Goal: Check status: Check status

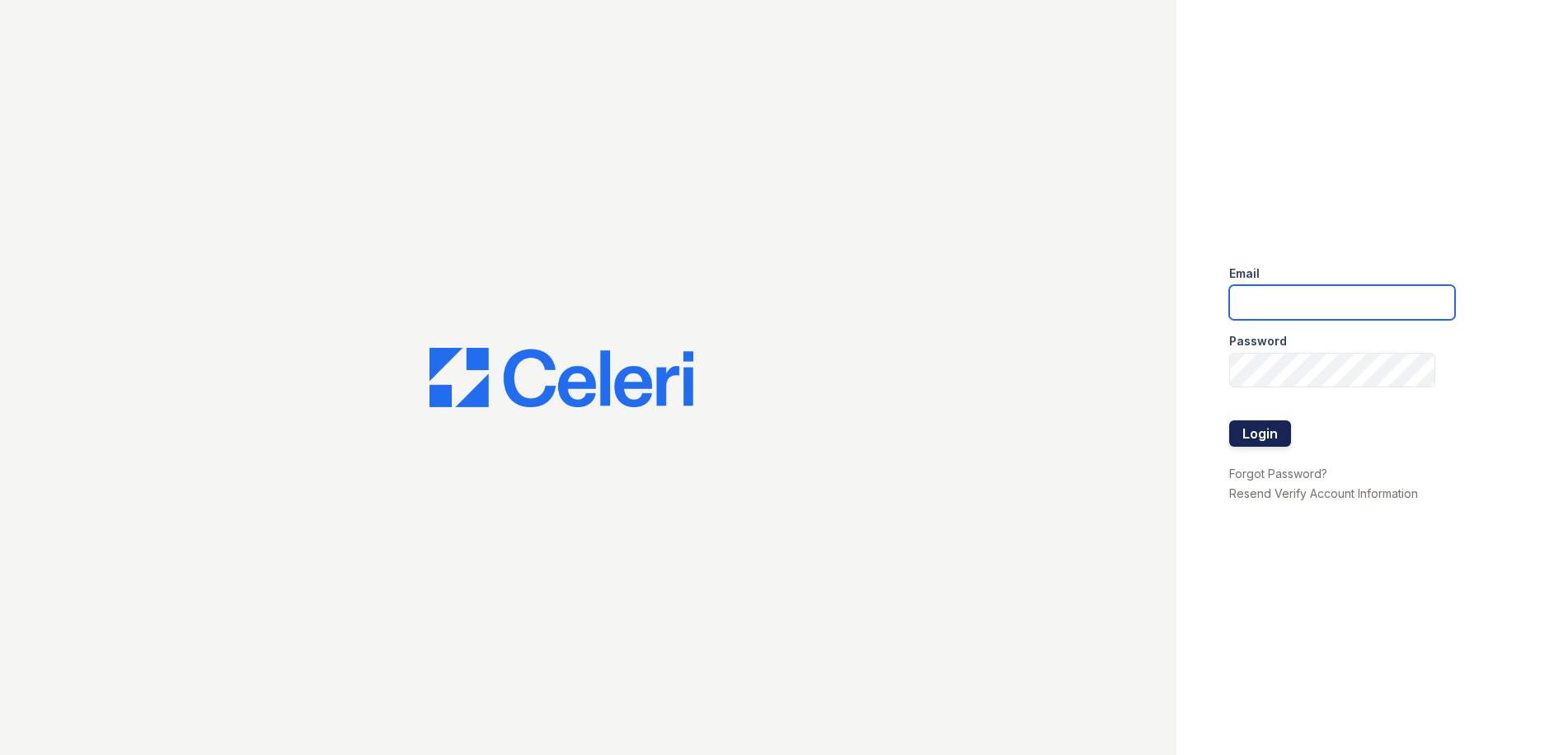
type input "[PERSON_NAME][EMAIL_ADDRESS][PERSON_NAME][DOMAIN_NAME]"
click at [1231, 426] on button "Login" at bounding box center [1261, 434] width 62 height 27
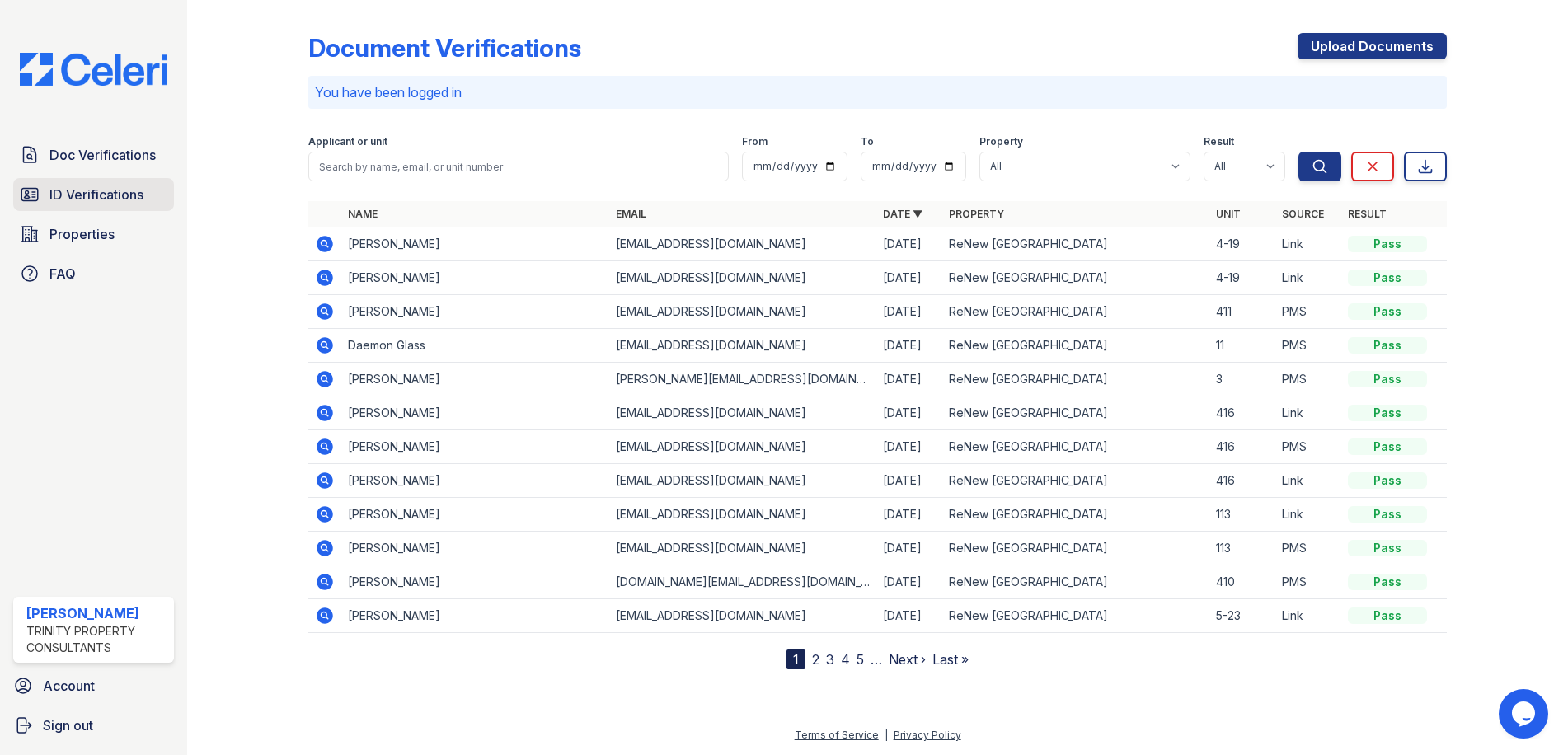
click at [136, 203] on span "ID Verifications" at bounding box center [97, 195] width 94 height 20
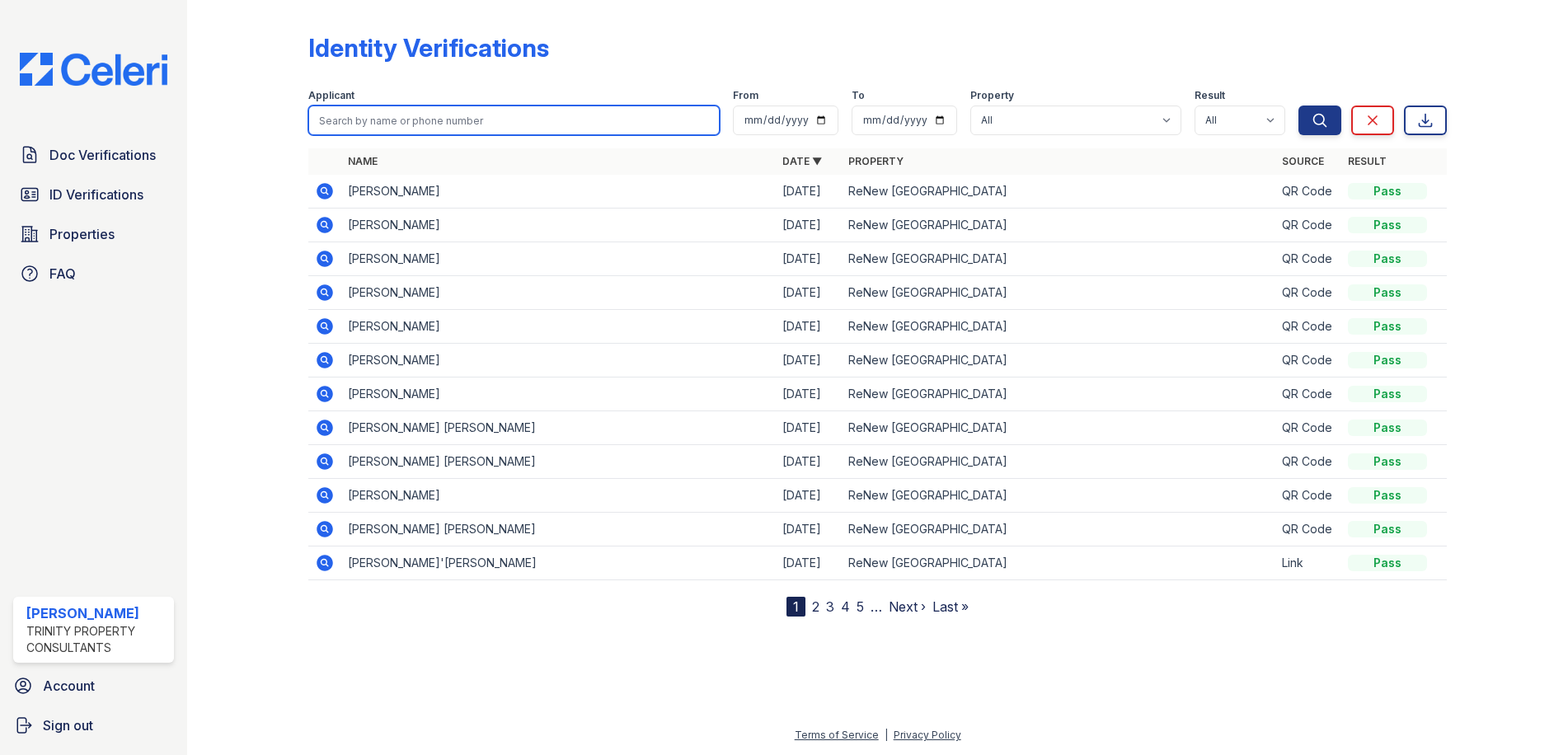
click at [421, 115] on input "search" at bounding box center [513, 120] width 411 height 30
type input "daemon"
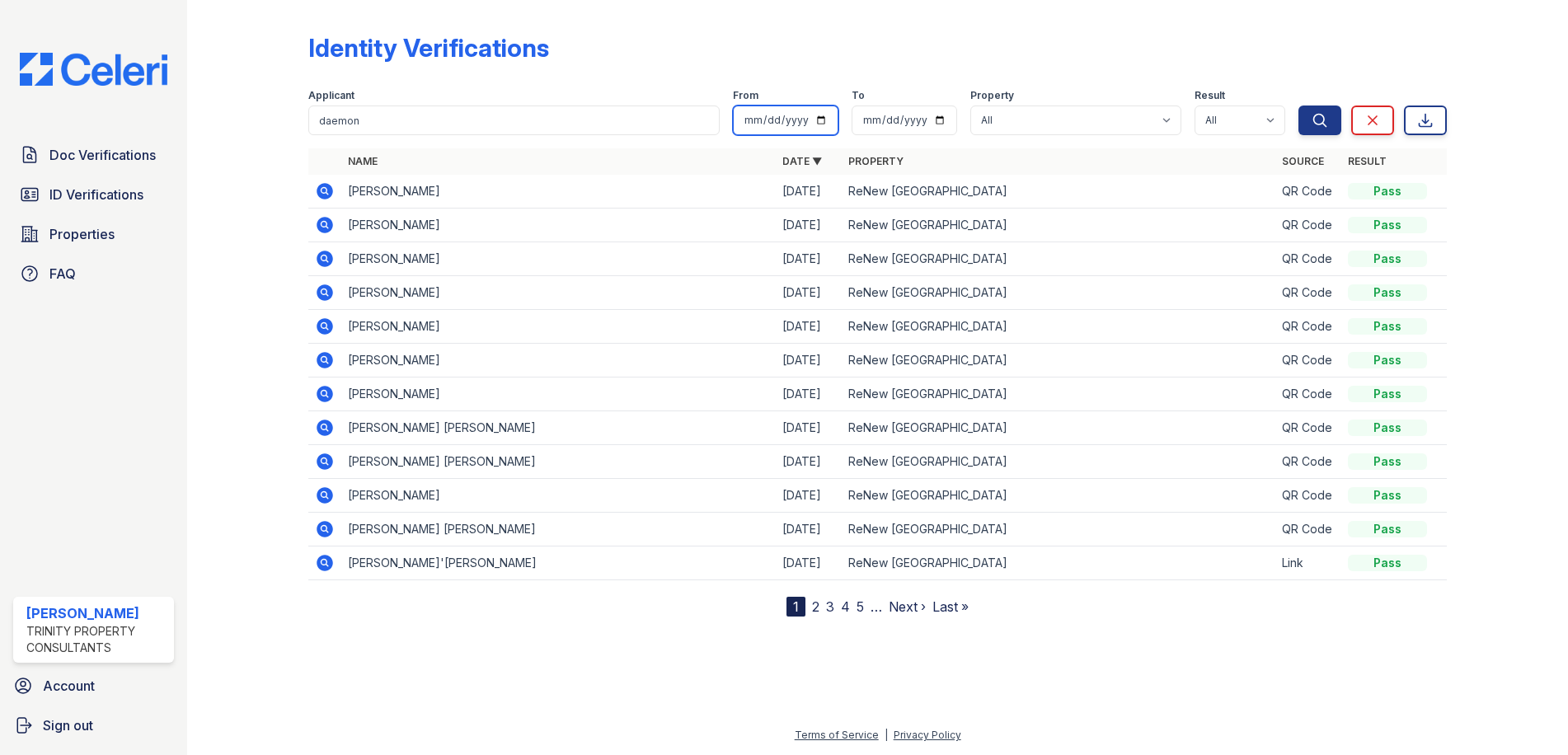
click at [1298, 105] on button "Search" at bounding box center [1319, 120] width 43 height 30
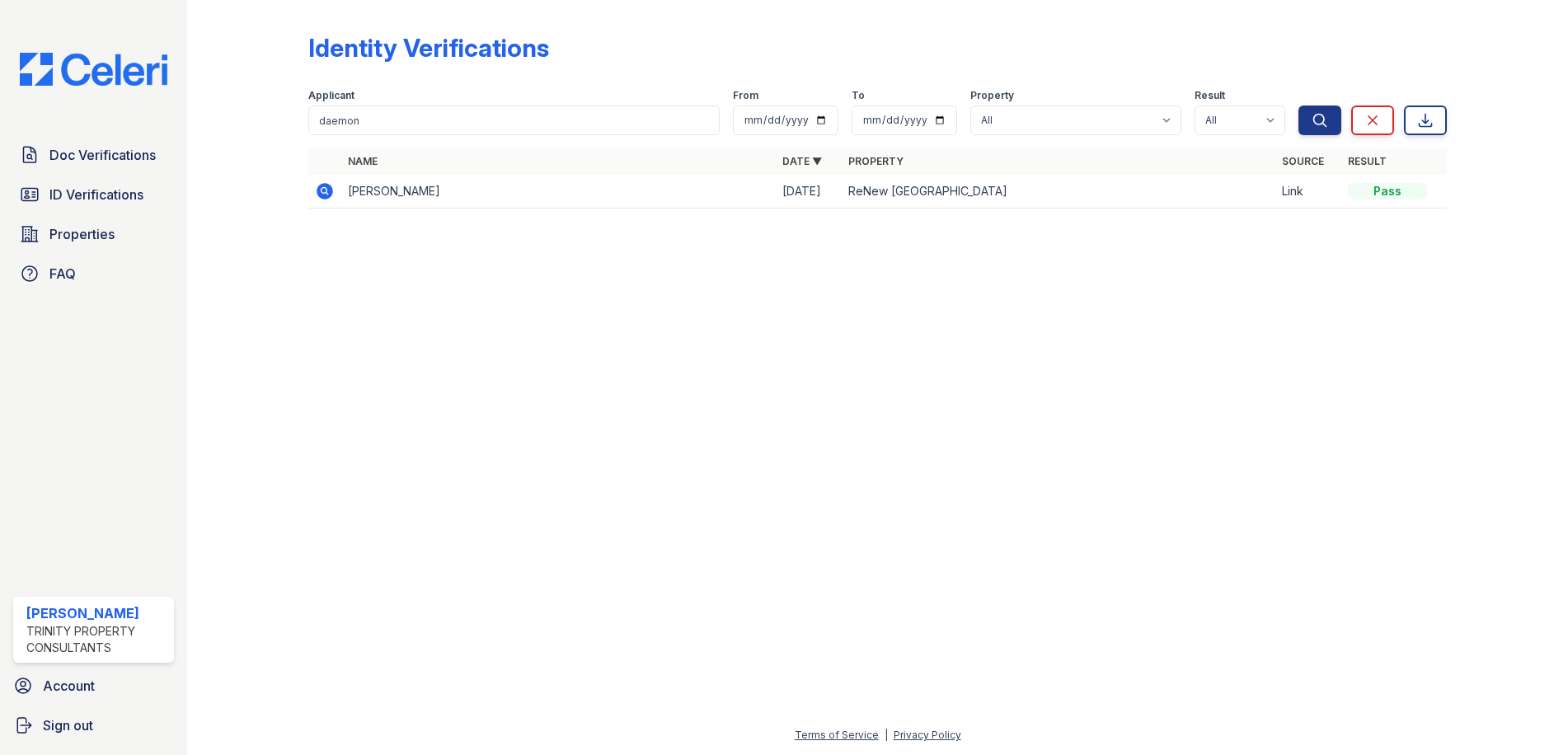
click at [321, 192] on icon at bounding box center [325, 191] width 20 height 20
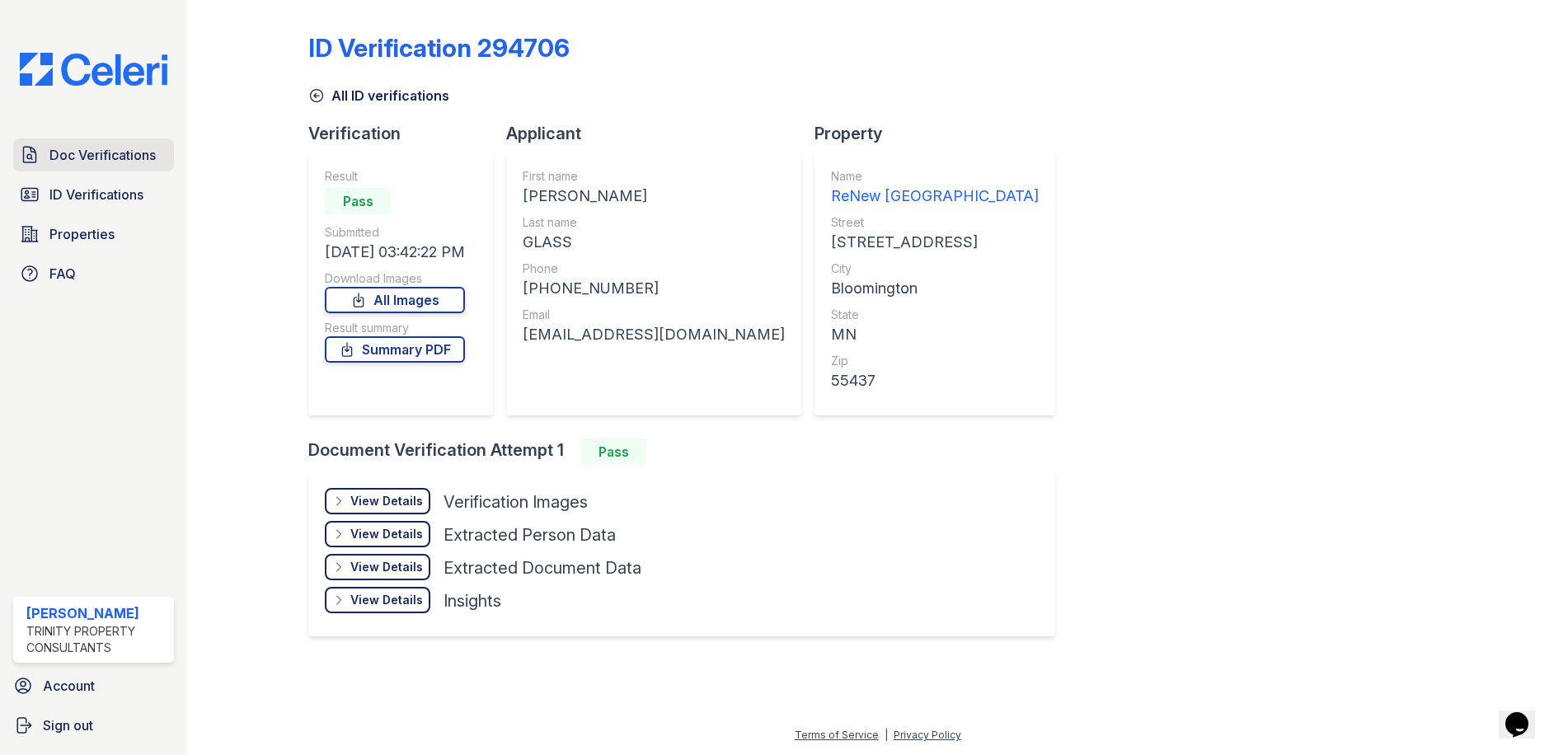
drag, startPoint x: 111, startPoint y: 157, endPoint x: 121, endPoint y: 170, distance: 16.4
click at [111, 157] on span "Doc Verifications" at bounding box center [102, 155] width 106 height 20
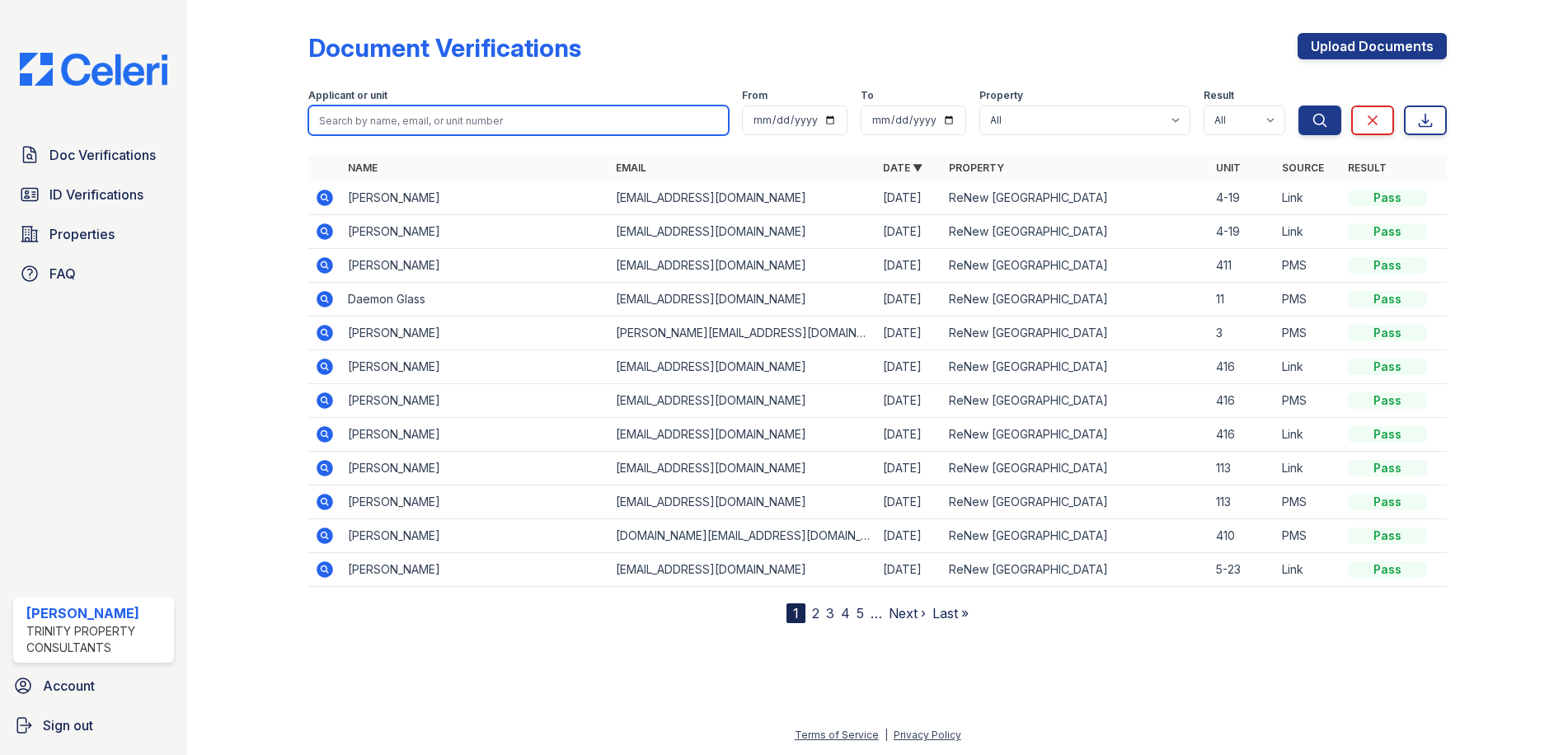
click at [431, 117] on input "search" at bounding box center [518, 120] width 421 height 30
type input "maria"
click at [1298, 105] on button "Search" at bounding box center [1319, 120] width 43 height 30
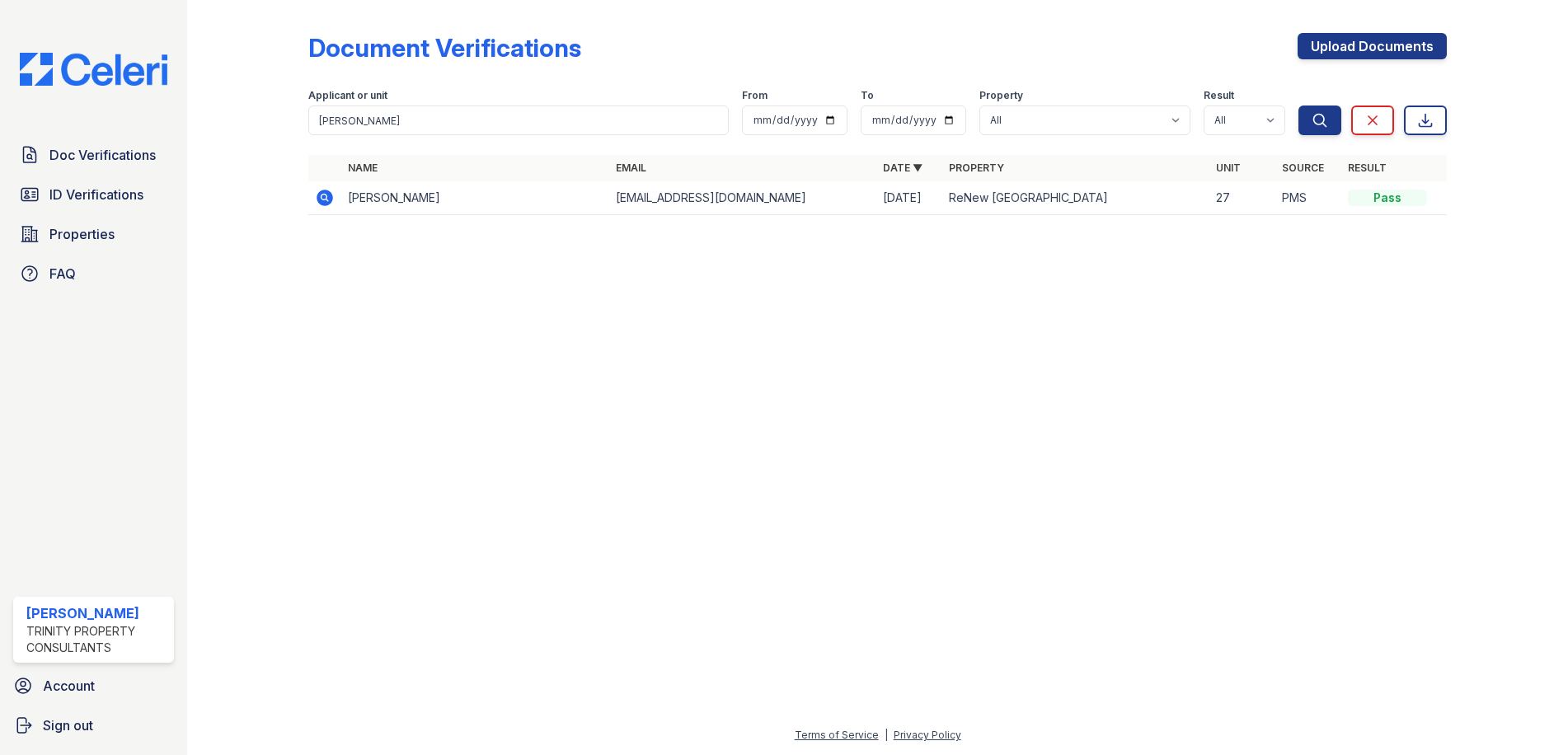
click at [325, 196] on icon at bounding box center [324, 197] width 4 height 4
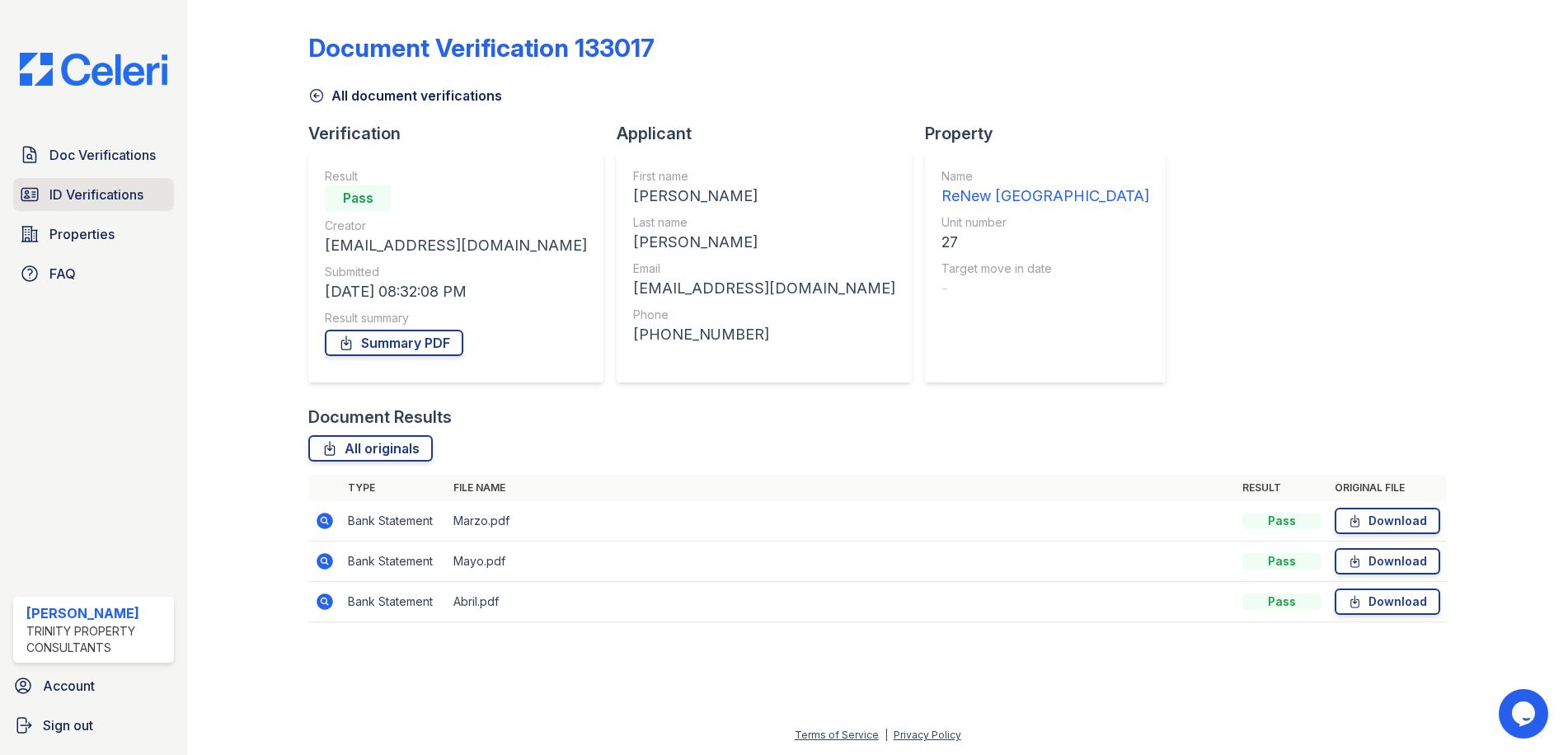
click at [141, 199] on span "ID Verifications" at bounding box center [97, 195] width 94 height 20
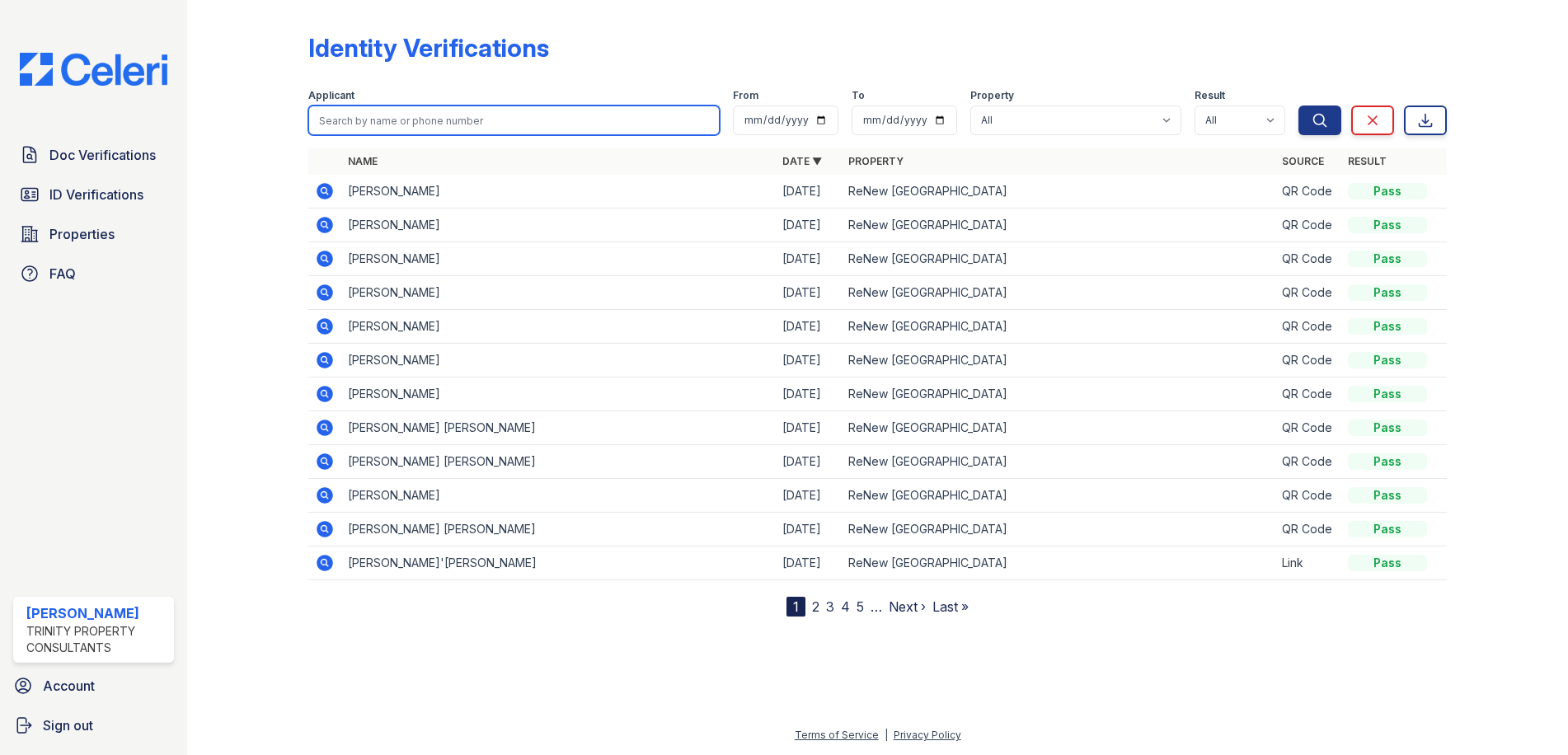
click at [478, 131] on input "search" at bounding box center [513, 120] width 411 height 30
type input "escobar"
click at [1298, 105] on button "Search" at bounding box center [1319, 120] width 43 height 30
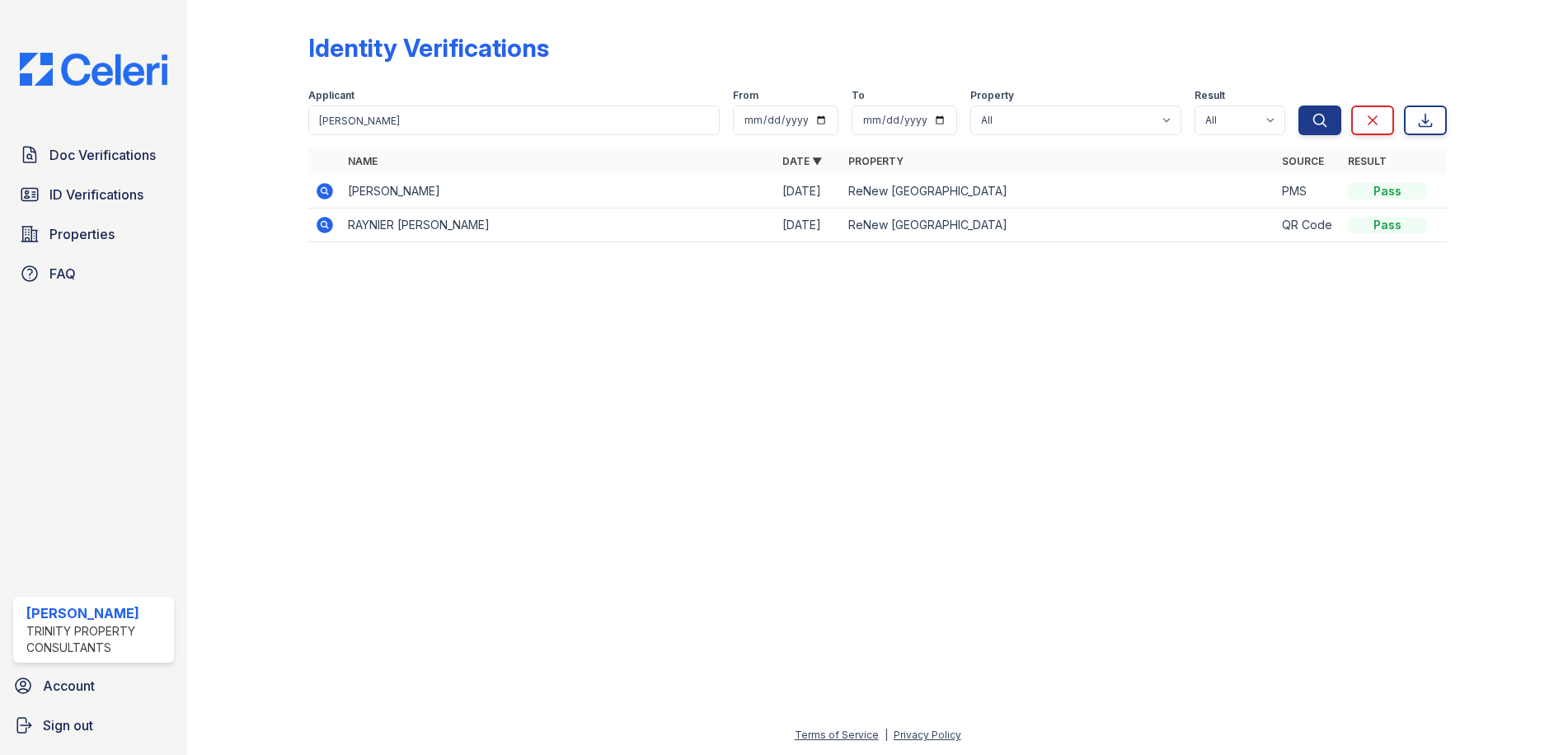
click at [317, 188] on icon at bounding box center [325, 191] width 20 height 20
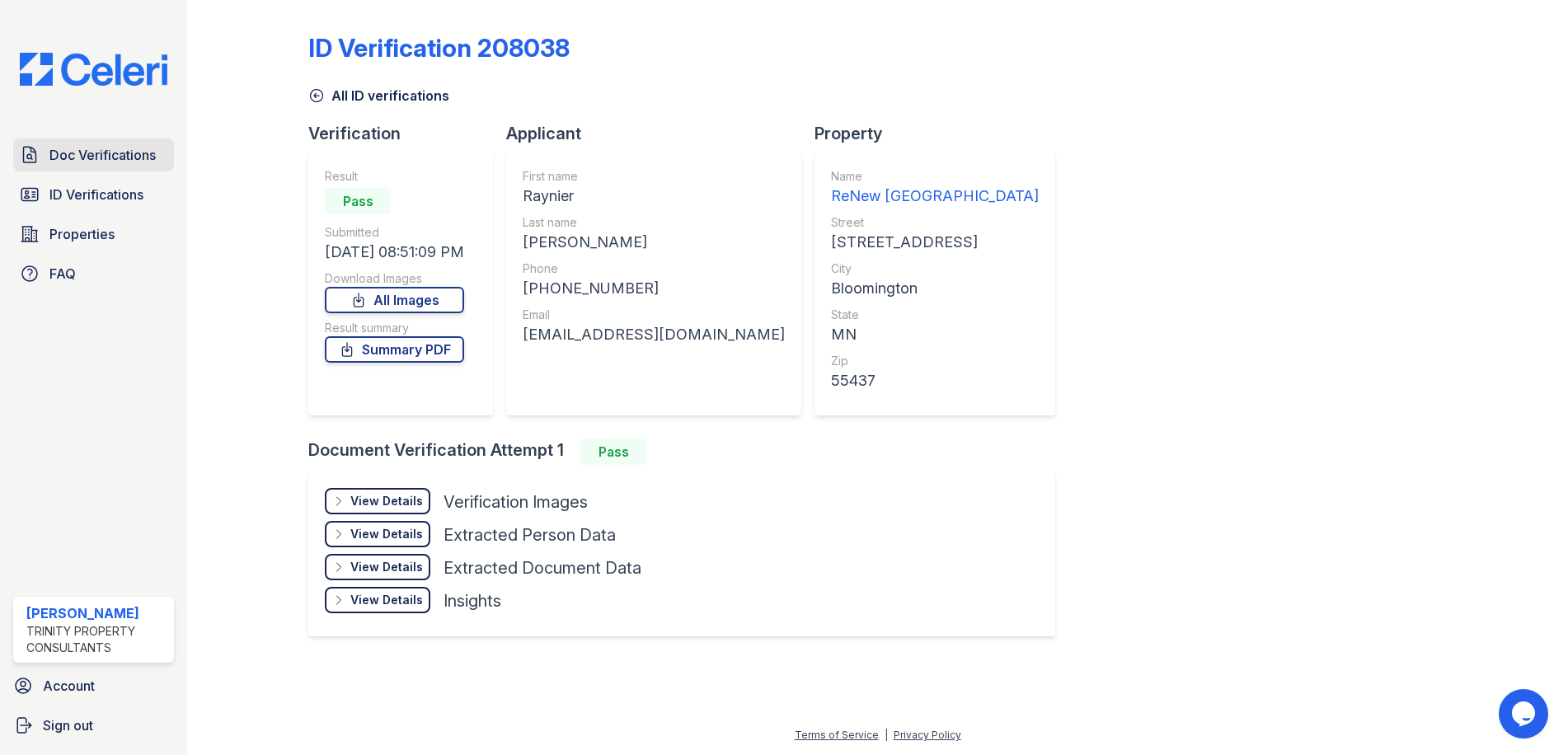
click at [130, 171] on link "Doc Verifications" at bounding box center [94, 154] width 161 height 33
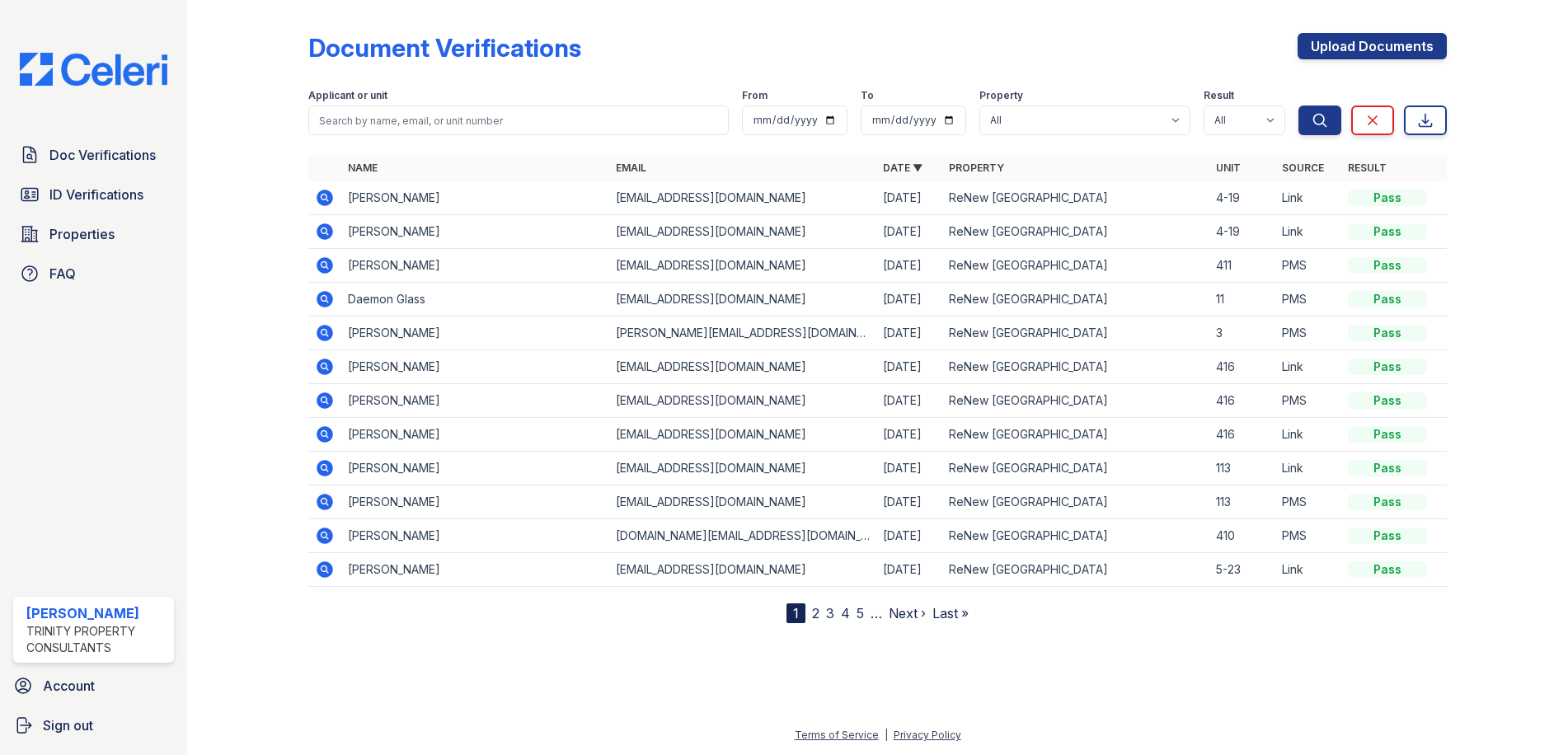
click at [452, 98] on div "Applicant or unit" at bounding box center [518, 96] width 421 height 17
click at [456, 118] on input "search" at bounding box center [518, 120] width 421 height 30
type input "escobar"
click at [1298, 105] on button "Search" at bounding box center [1319, 120] width 43 height 30
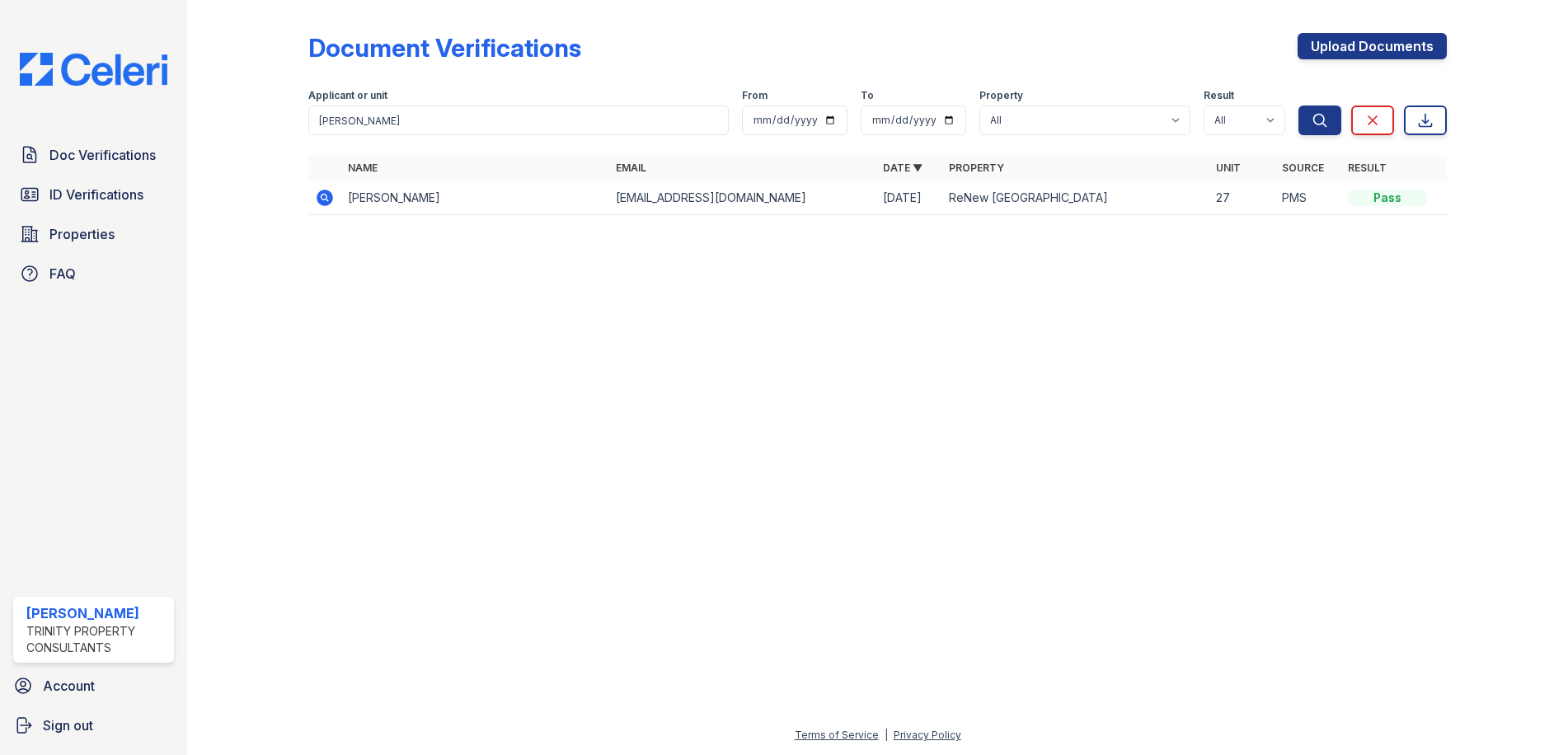
click at [312, 190] on td at bounding box center [324, 198] width 33 height 34
click at [326, 195] on icon at bounding box center [325, 198] width 20 height 20
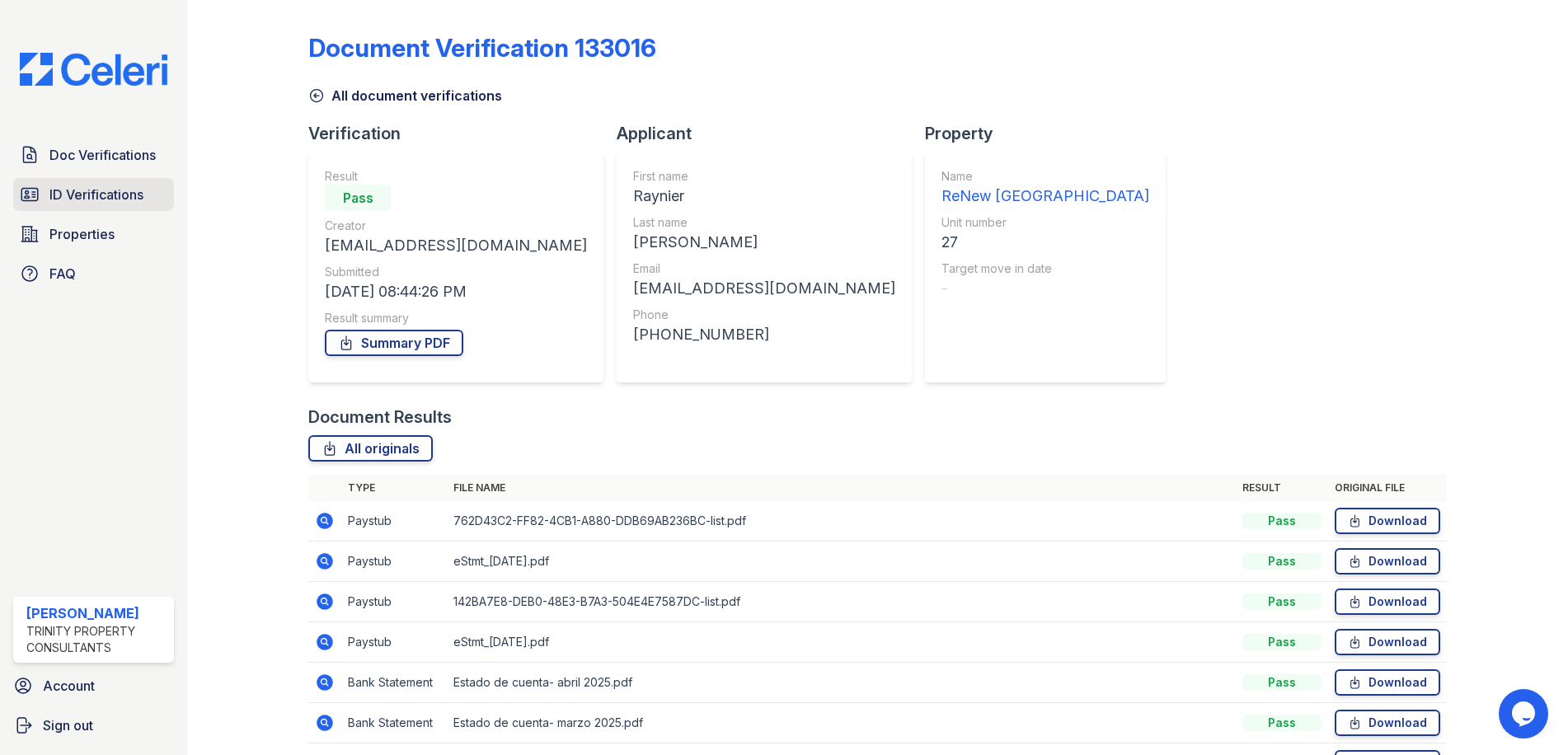
drag, startPoint x: 131, startPoint y: 206, endPoint x: 141, endPoint y: 206, distance: 10.0
click at [131, 206] on link "ID Verifications" at bounding box center [94, 194] width 161 height 33
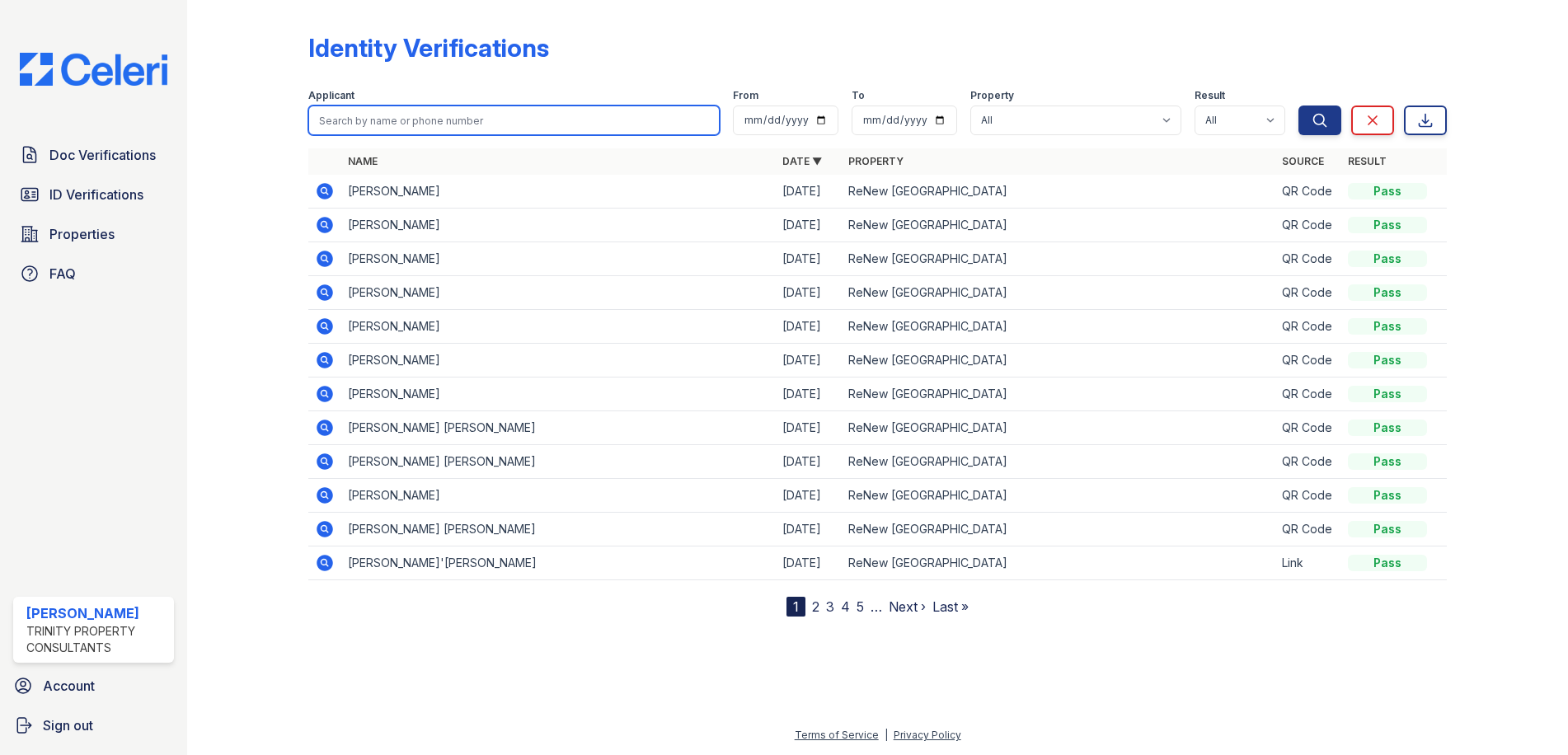
click at [481, 124] on input "search" at bounding box center [513, 120] width 411 height 30
type input "maria"
click at [1298, 105] on button "Search" at bounding box center [1319, 120] width 43 height 30
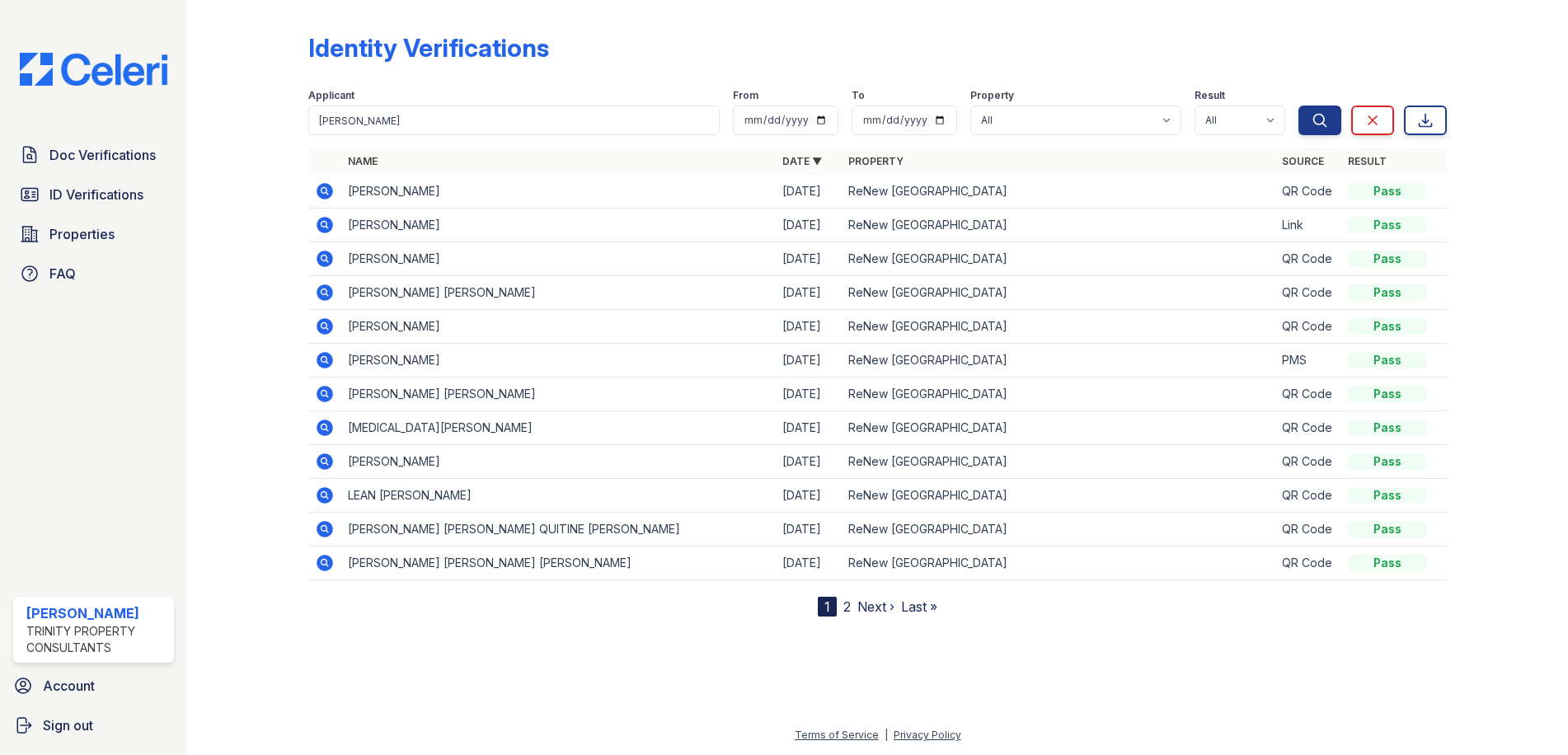
click at [325, 361] on icon at bounding box center [325, 360] width 20 height 20
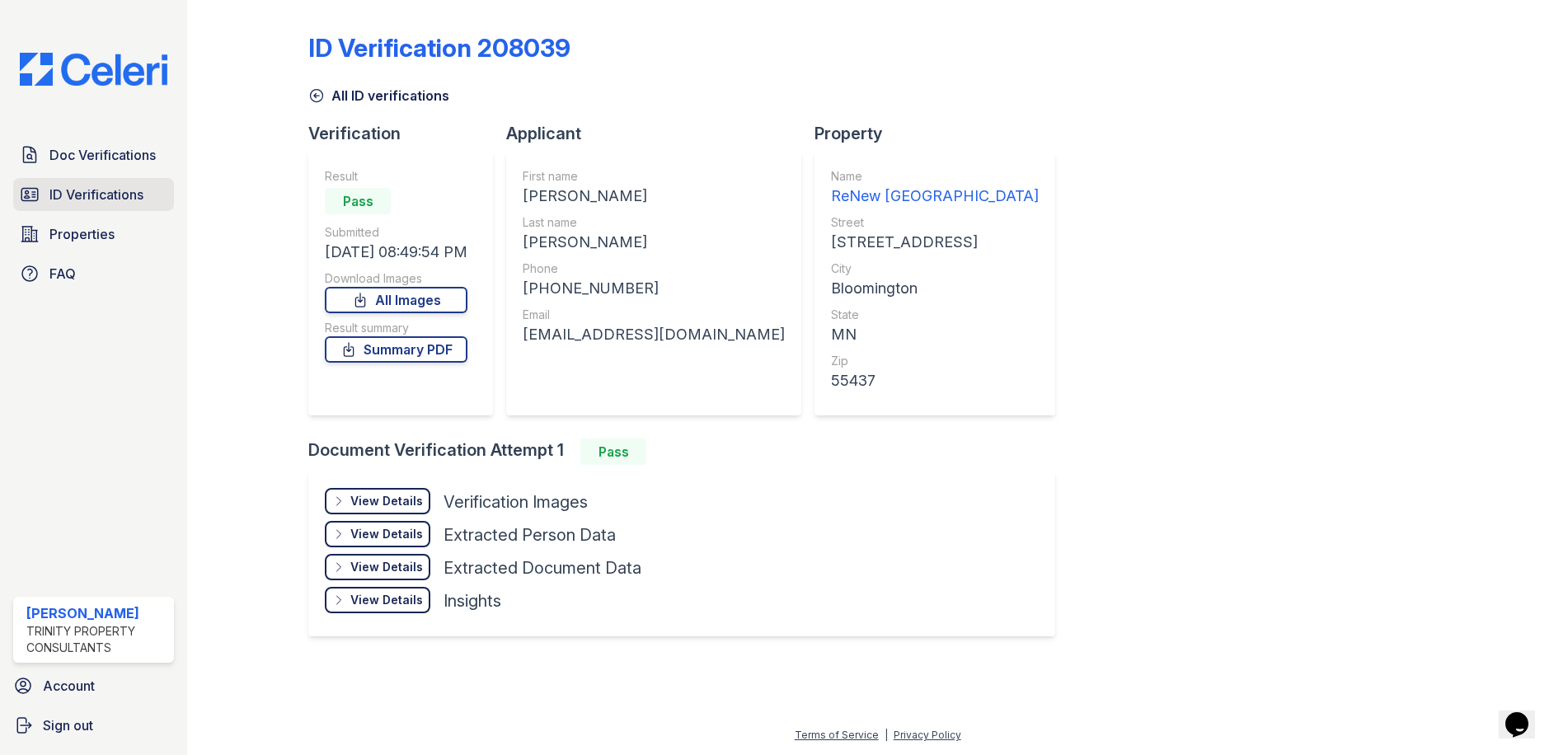
click at [154, 199] on link "ID Verifications" at bounding box center [94, 194] width 161 height 33
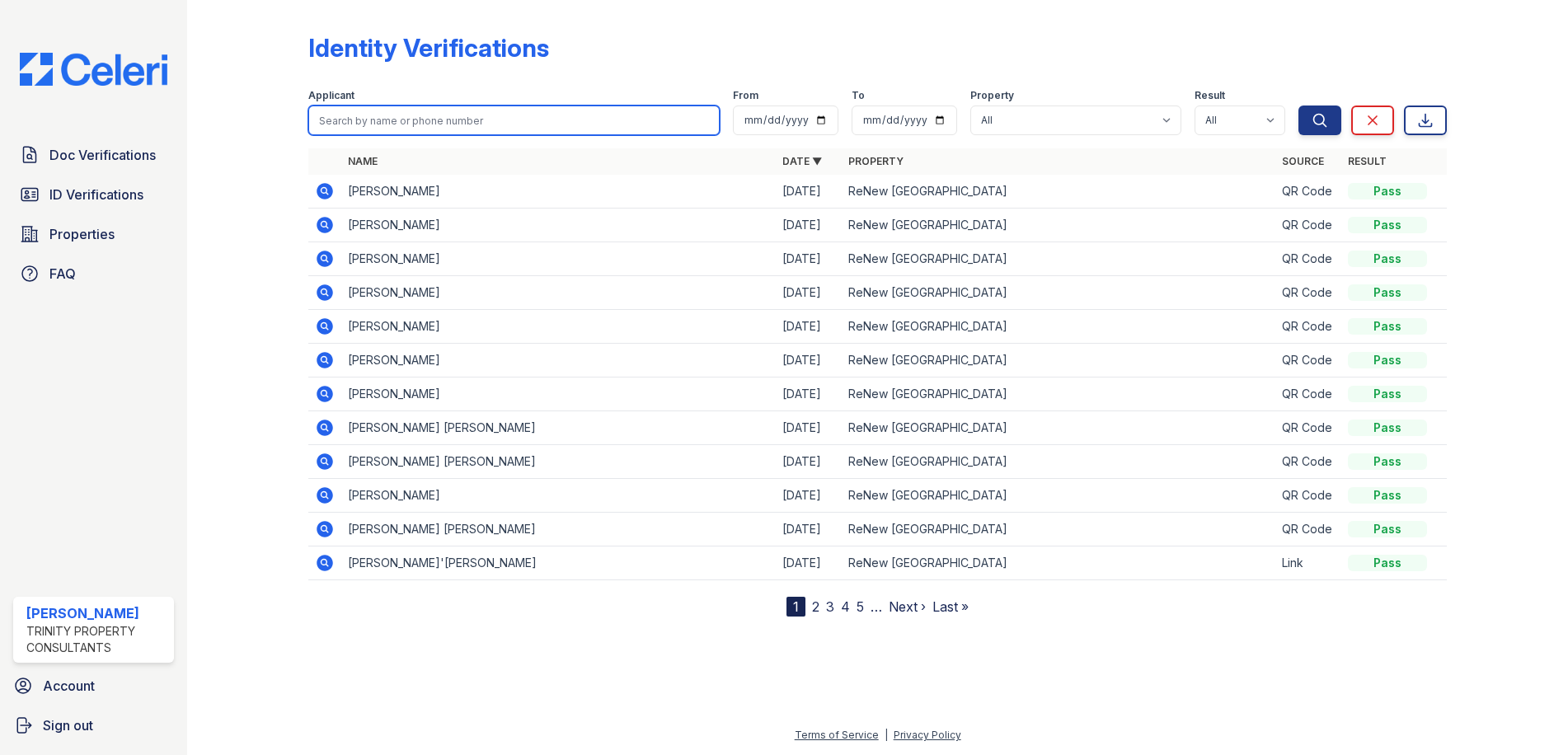
drag, startPoint x: 478, startPoint y: 119, endPoint x: 530, endPoint y: 110, distance: 52.8
click at [530, 110] on input "search" at bounding box center [513, 120] width 411 height 30
type input "kiarra"
click at [1298, 105] on button "Search" at bounding box center [1319, 120] width 43 height 30
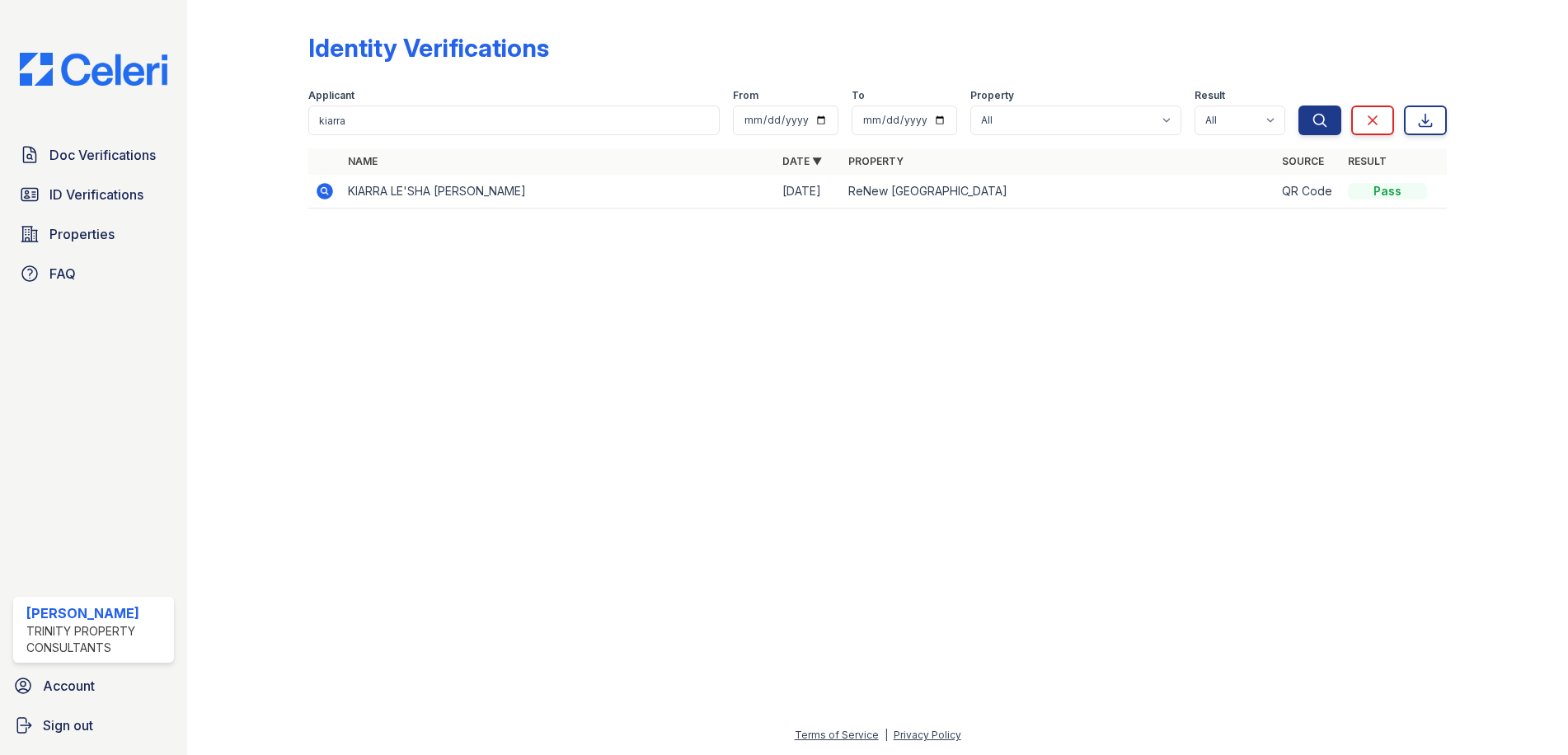
click at [326, 190] on icon at bounding box center [325, 191] width 20 height 20
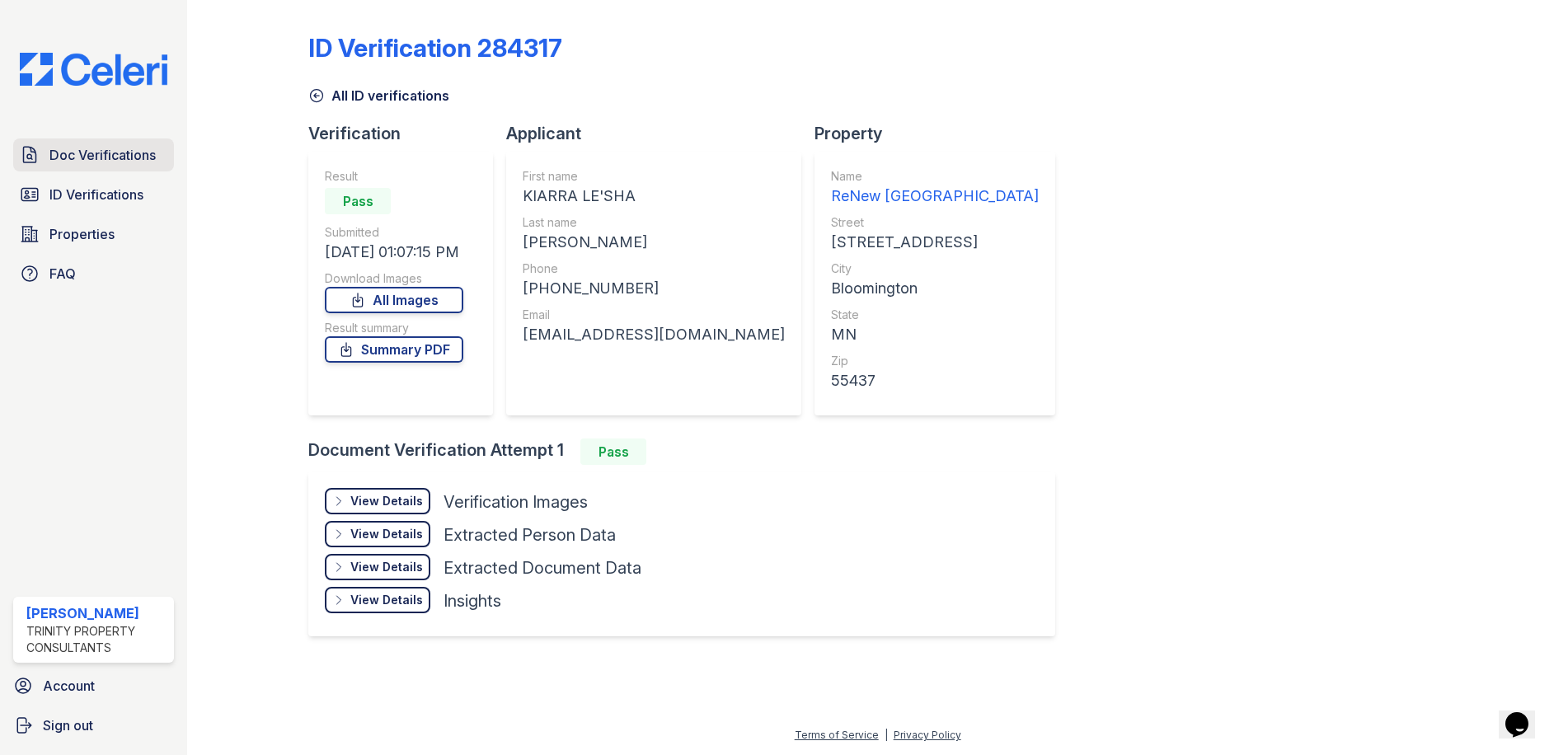
click at [107, 158] on span "Doc Verifications" at bounding box center [102, 155] width 106 height 20
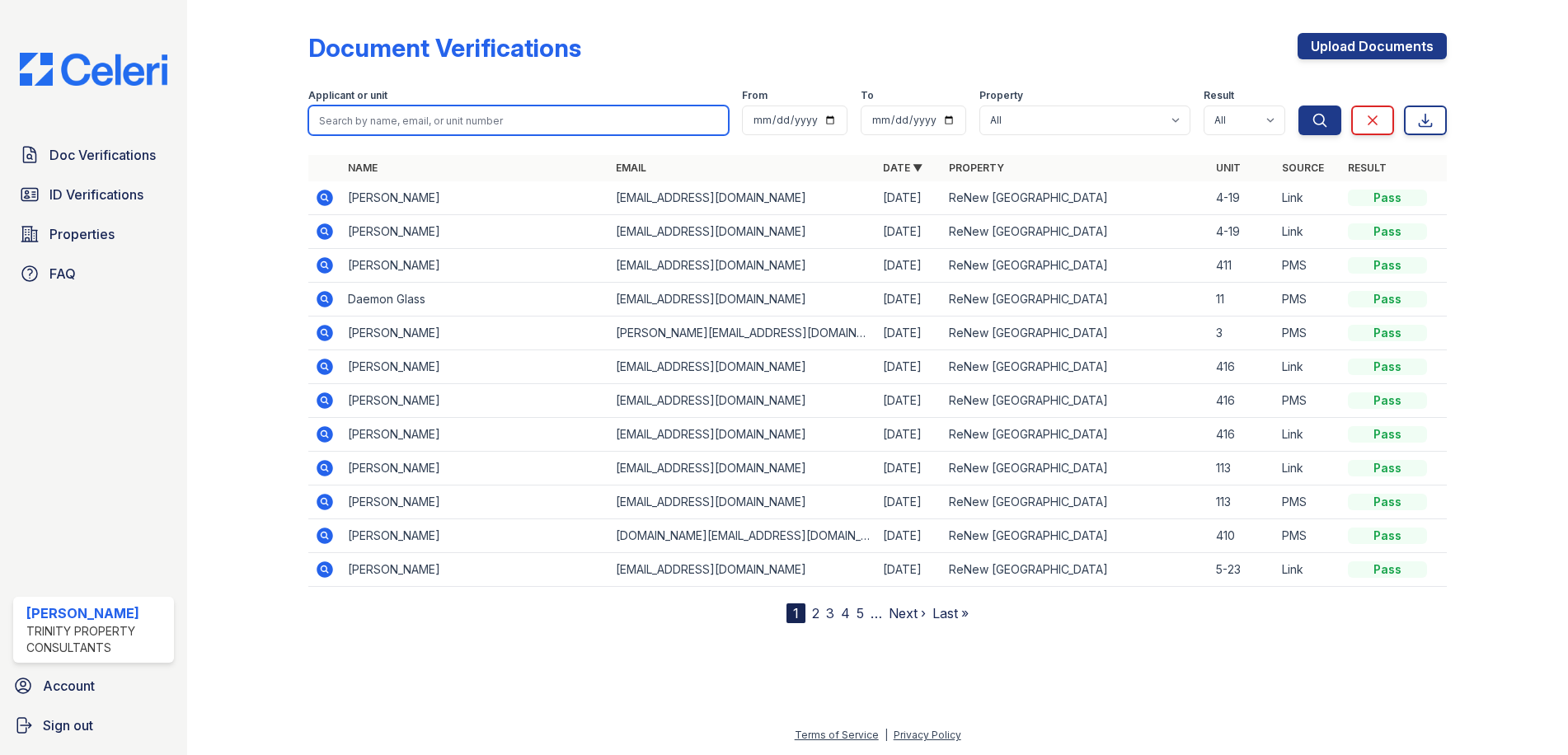
click at [411, 129] on input "search" at bounding box center [518, 120] width 421 height 30
type input "kiarra"
click at [1298, 105] on button "Search" at bounding box center [1319, 120] width 43 height 30
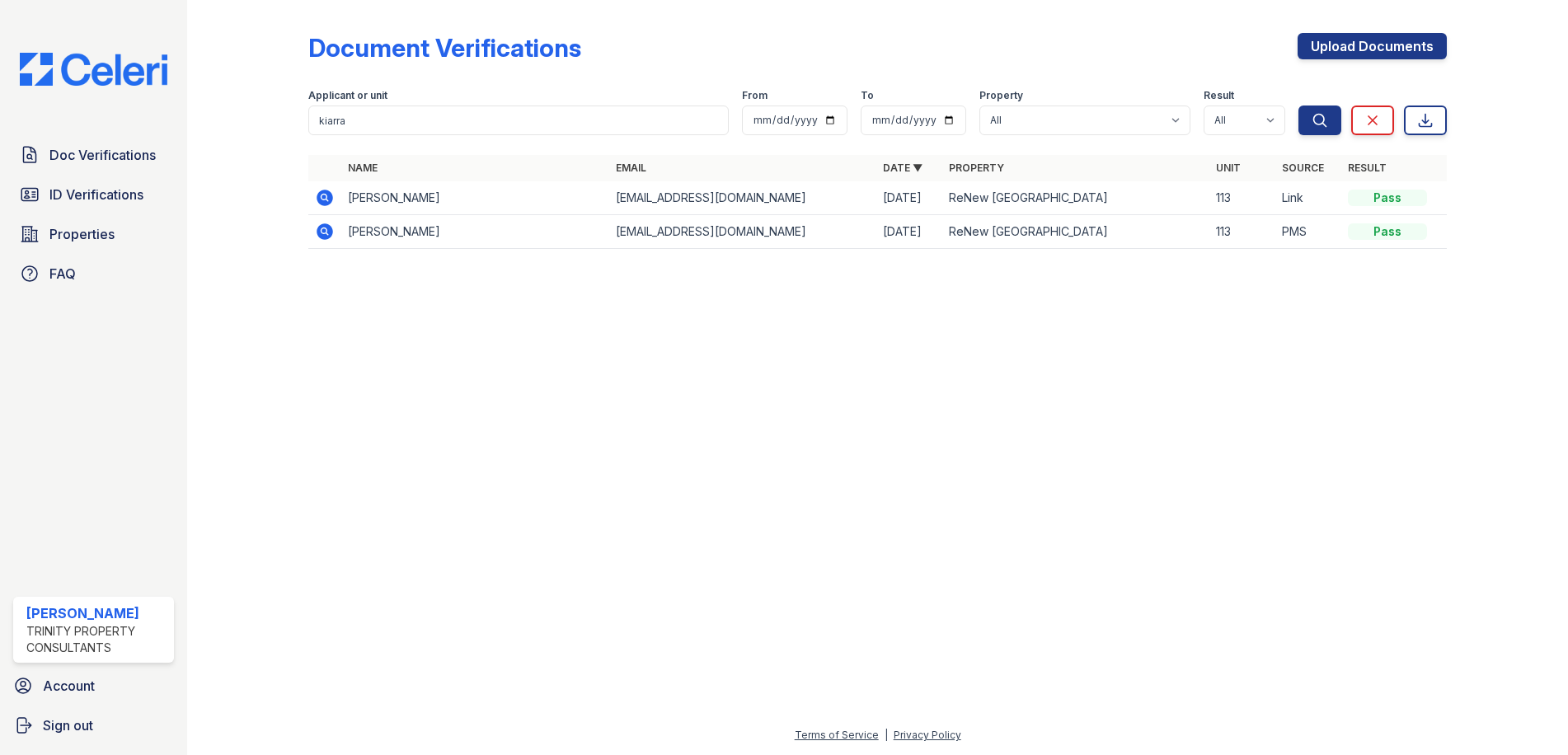
click at [317, 191] on icon at bounding box center [325, 198] width 20 height 20
